Goal: Task Accomplishment & Management: Use online tool/utility

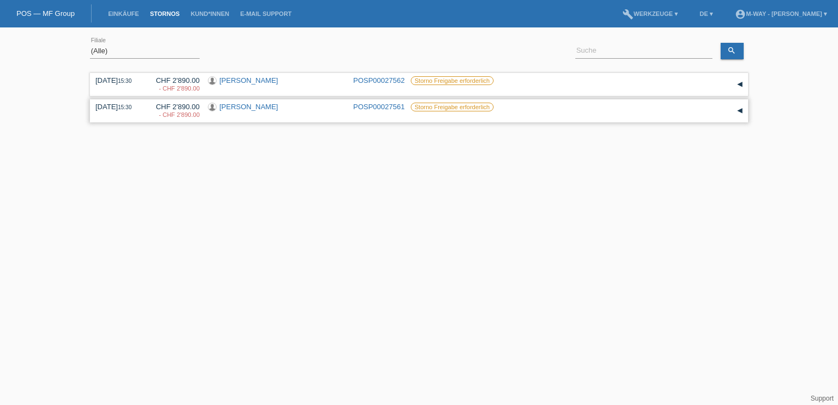
click at [740, 108] on div "▾" at bounding box center [740, 111] width 16 height 16
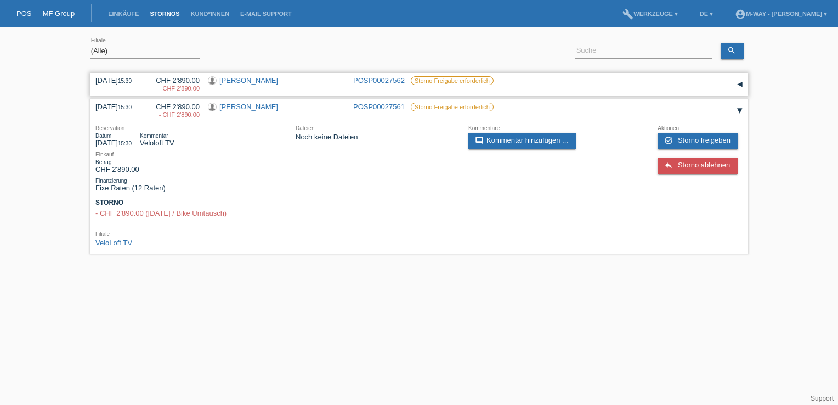
click at [740, 86] on div "▾" at bounding box center [740, 84] width 16 height 16
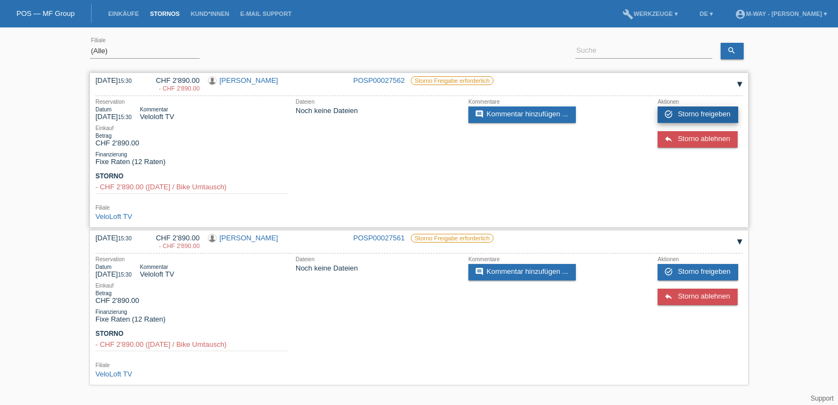
click at [703, 117] on span "Storno freigeben" at bounding box center [704, 114] width 53 height 8
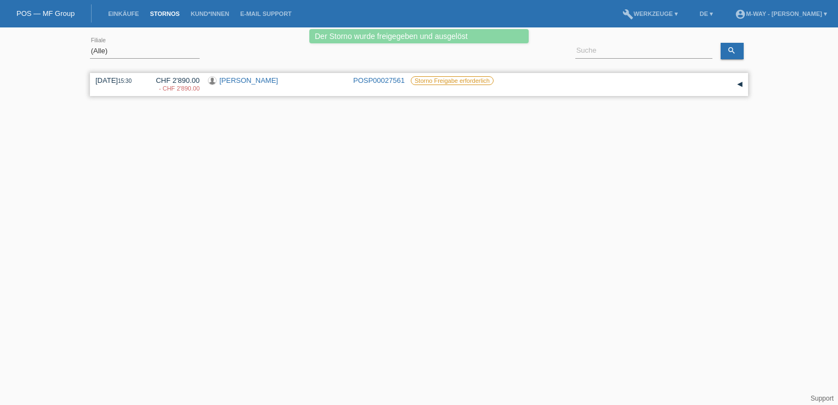
click at [740, 81] on div "▾" at bounding box center [740, 84] width 16 height 16
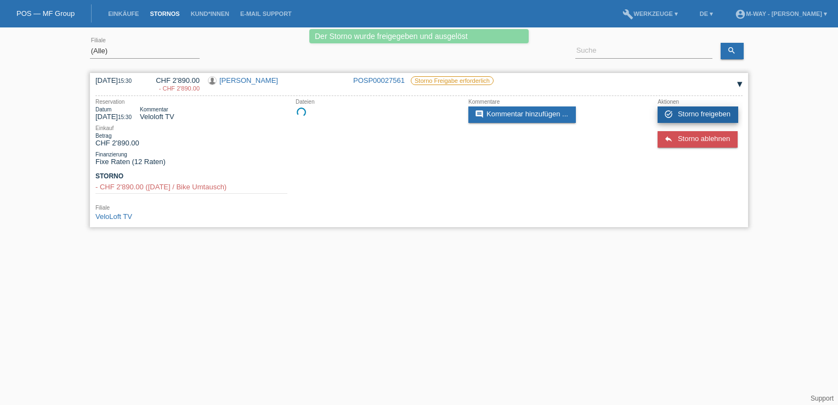
click at [700, 111] on span "Storno freigeben" at bounding box center [704, 114] width 53 height 8
